Goal: Check status

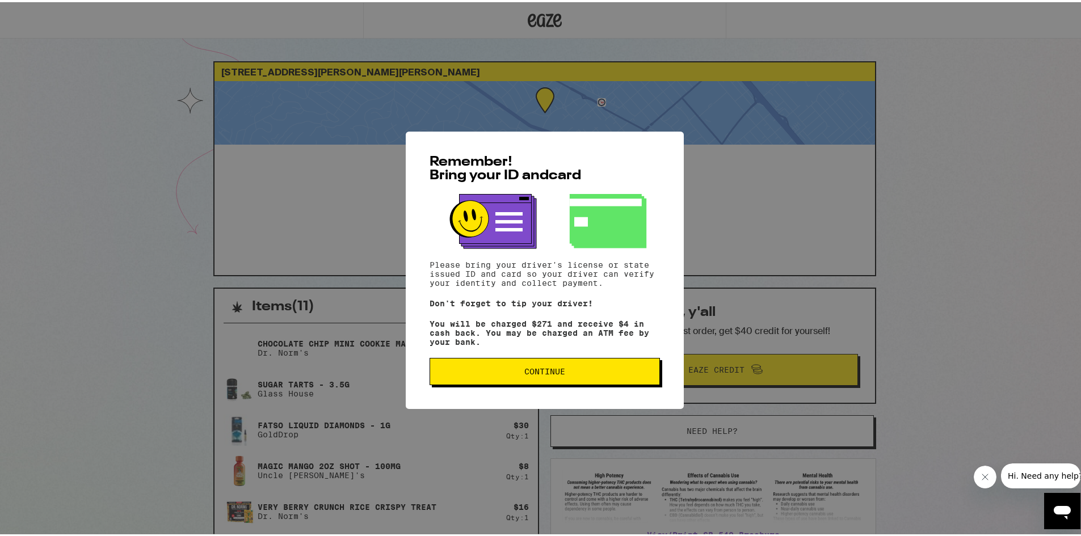
click at [587, 366] on button "Continue" at bounding box center [545, 369] width 230 height 27
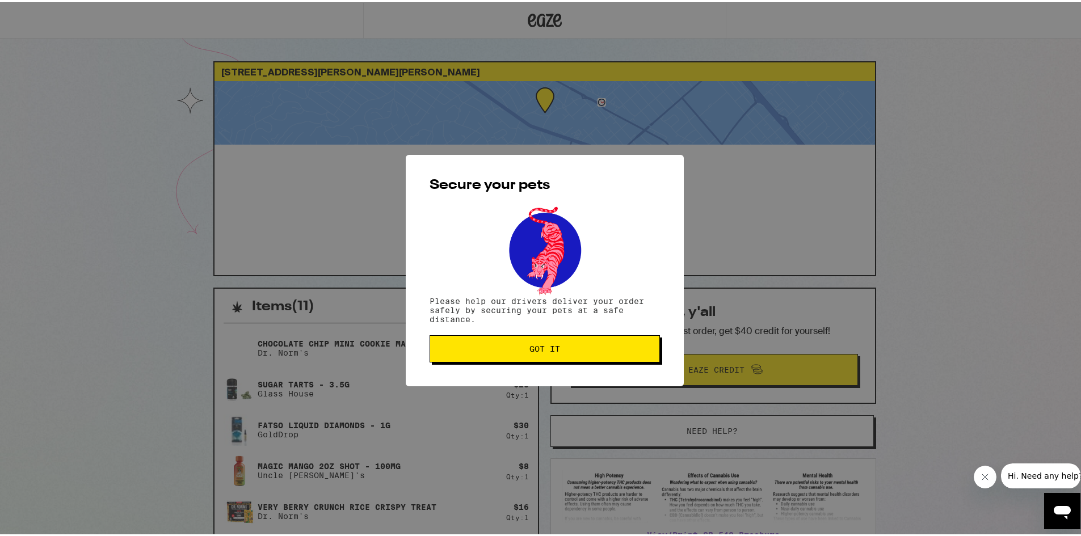
click at [570, 353] on button "Got it" at bounding box center [545, 346] width 230 height 27
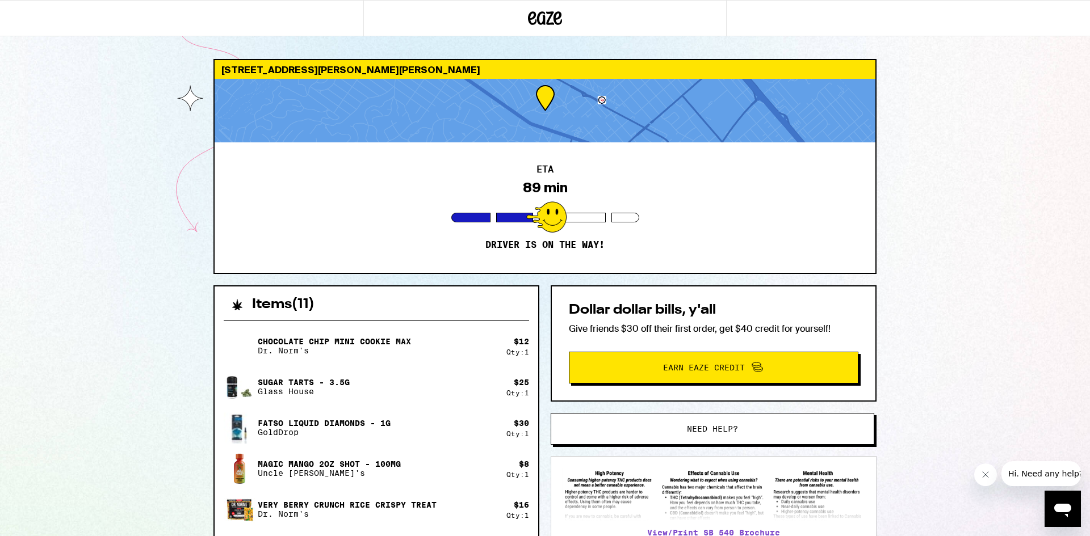
click at [989, 246] on div "[STREET_ADDRESS][PERSON_NAME][PERSON_NAME] ETA 89 min Driver is on the way! Ite…" at bounding box center [545, 497] width 1090 height 994
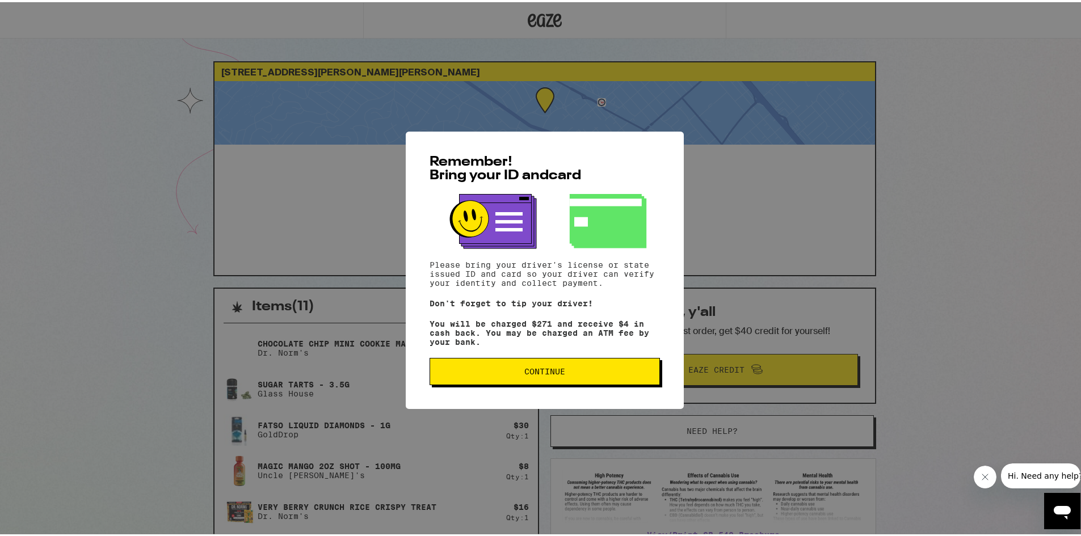
click at [543, 370] on span "Continue" at bounding box center [544, 369] width 41 height 8
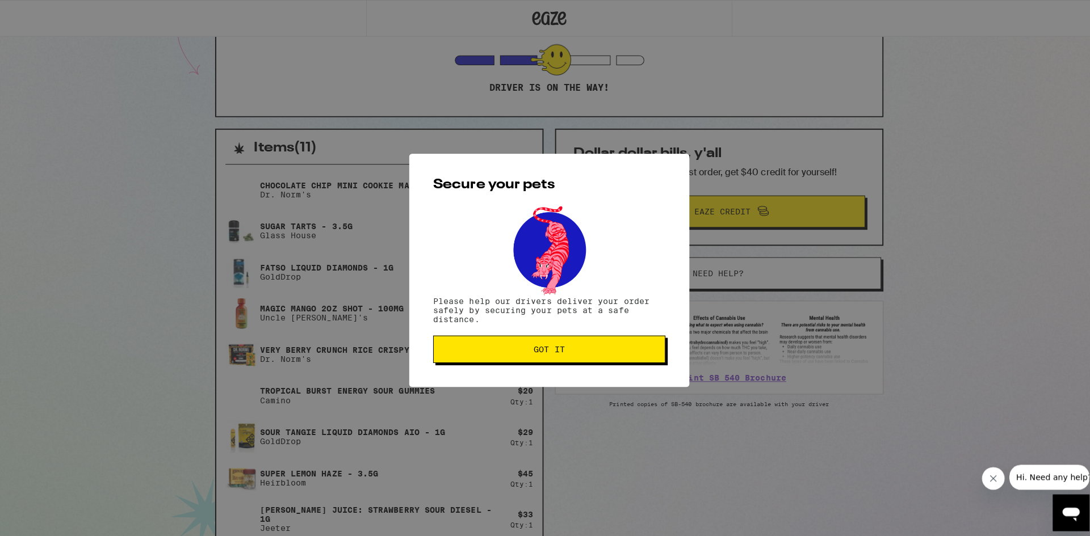
scroll to position [341, 0]
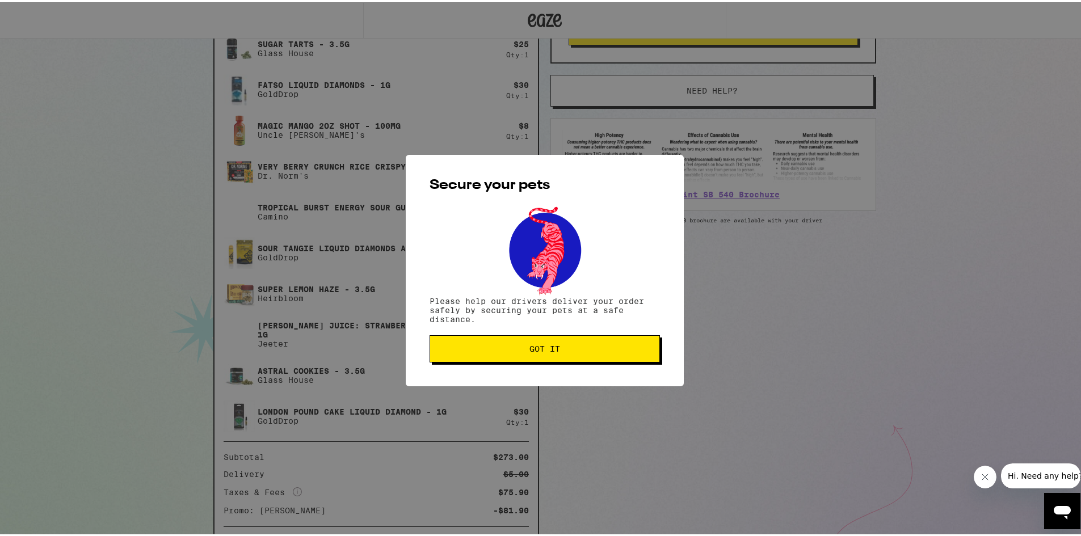
click at [565, 351] on span "Got it" at bounding box center [544, 347] width 211 height 8
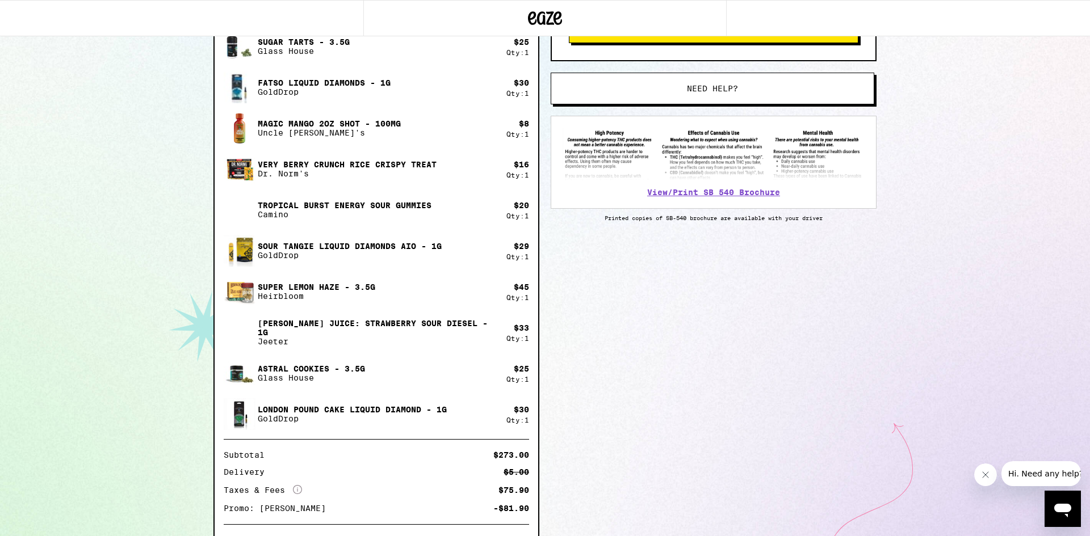
scroll to position [0, 0]
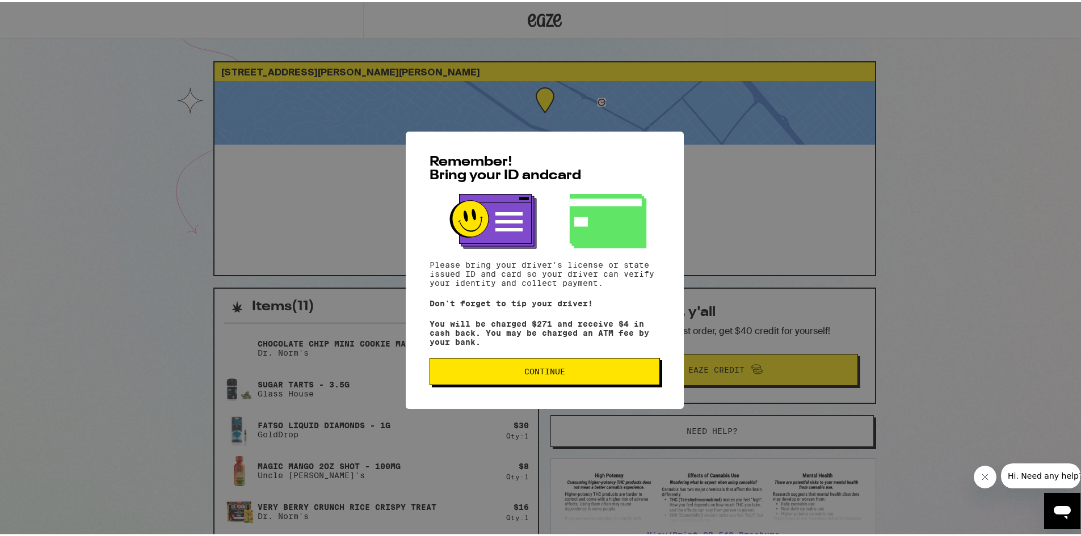
click at [519, 373] on span "Continue" at bounding box center [544, 369] width 211 height 8
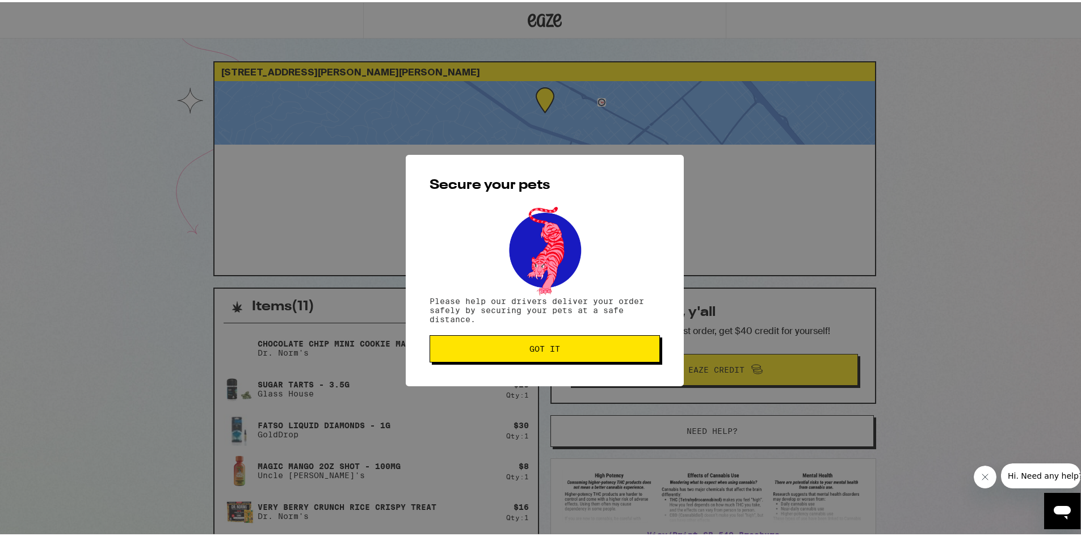
click at [536, 347] on span "Got it" at bounding box center [545, 347] width 31 height 8
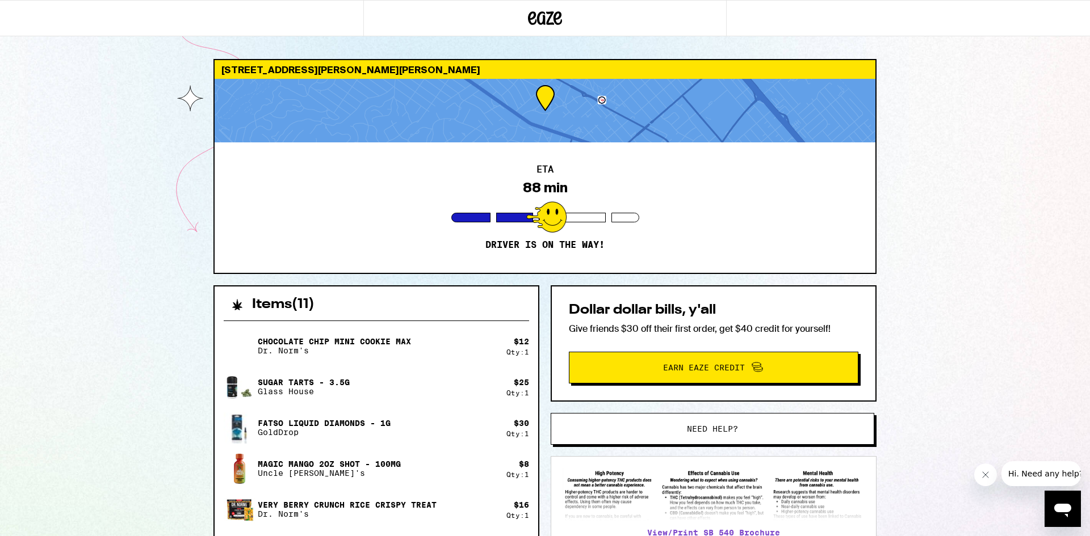
drag, startPoint x: 990, startPoint y: 476, endPoint x: 987, endPoint y: 467, distance: 9.0
click at [990, 475] on button "Close message from company" at bounding box center [984, 475] width 23 height 23
